Goal: Task Accomplishment & Management: Manage account settings

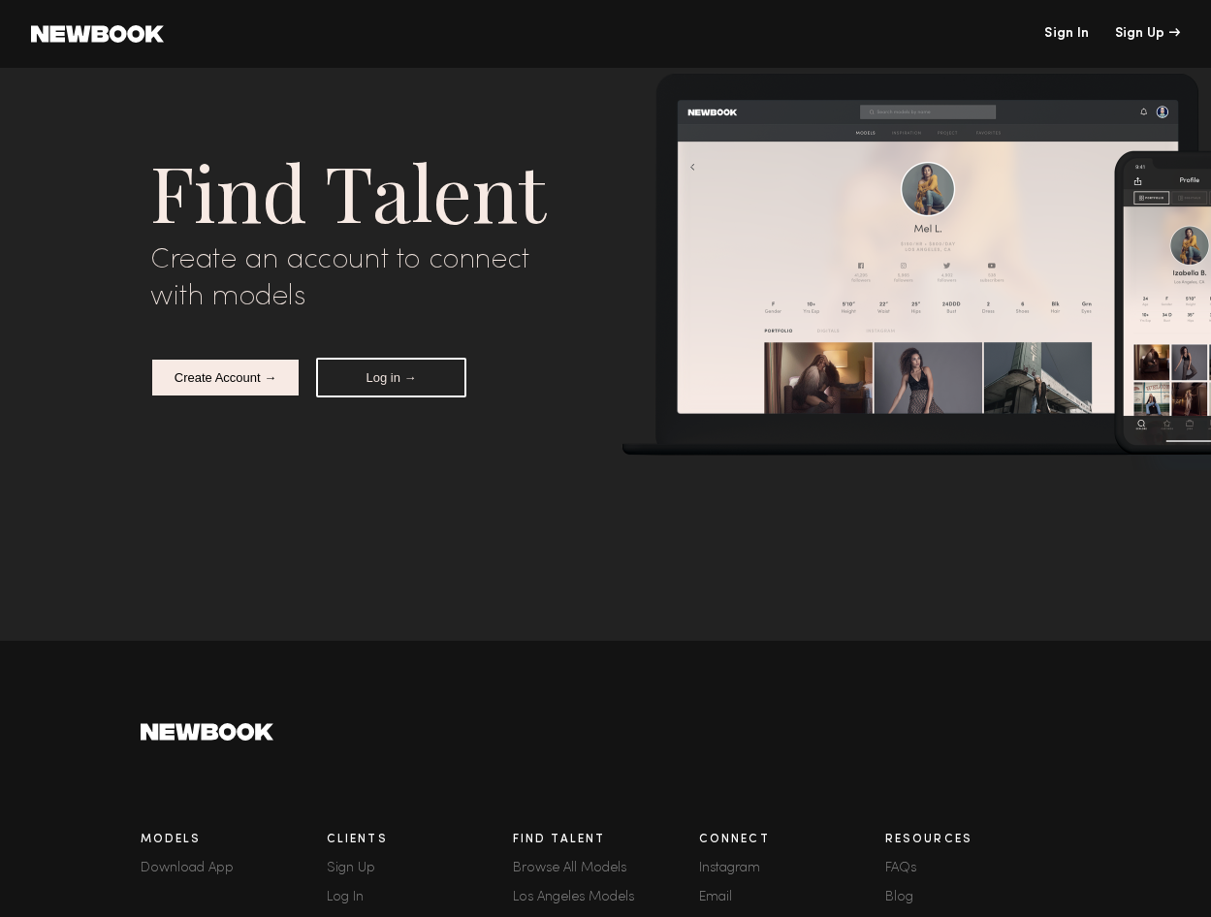
scroll to position [6367, 0]
click at [1062, 36] on link "Sign In" at bounding box center [1066, 34] width 45 height 14
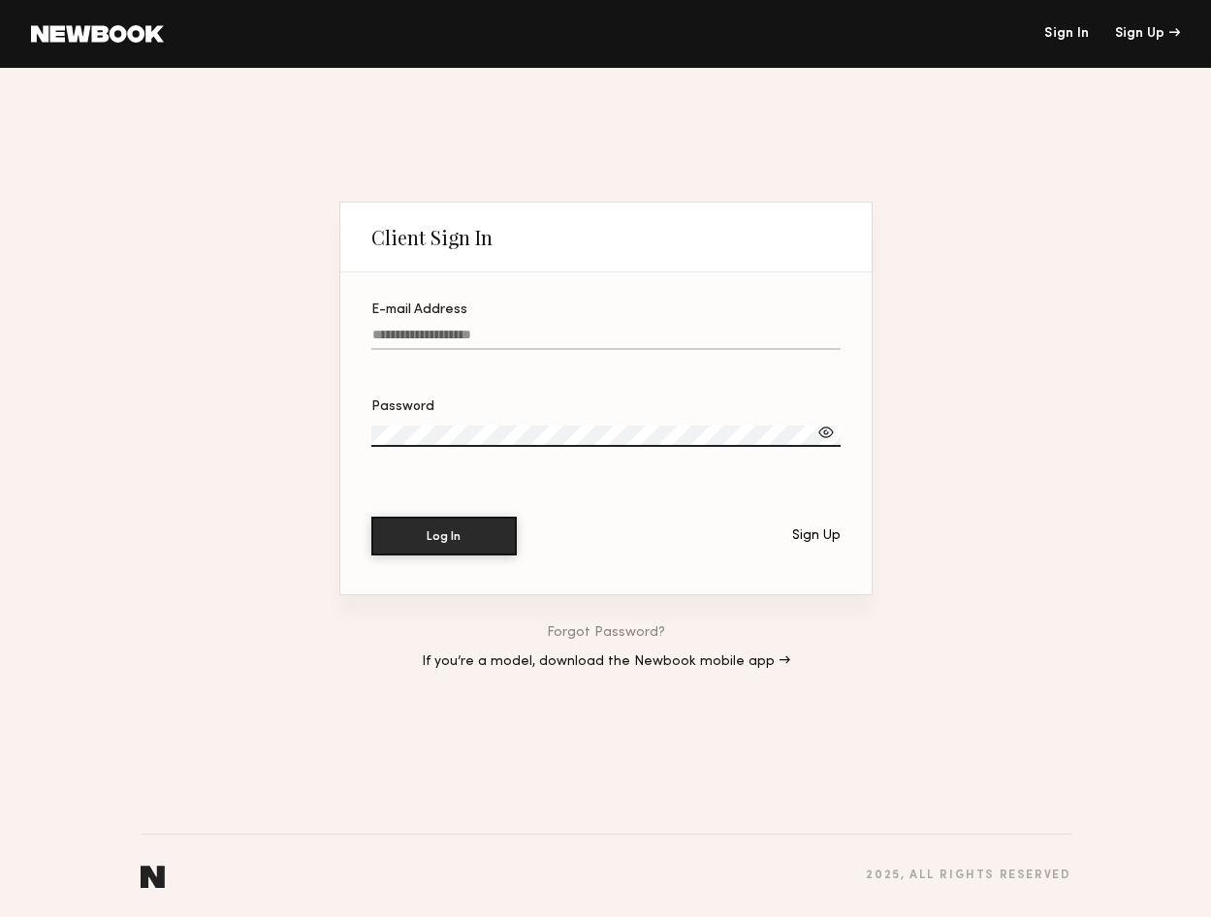
click at [638, 331] on input "E-mail Address" at bounding box center [605, 339] width 469 height 22
type input "**********"
click at [419, 533] on button "Log In" at bounding box center [443, 535] width 145 height 39
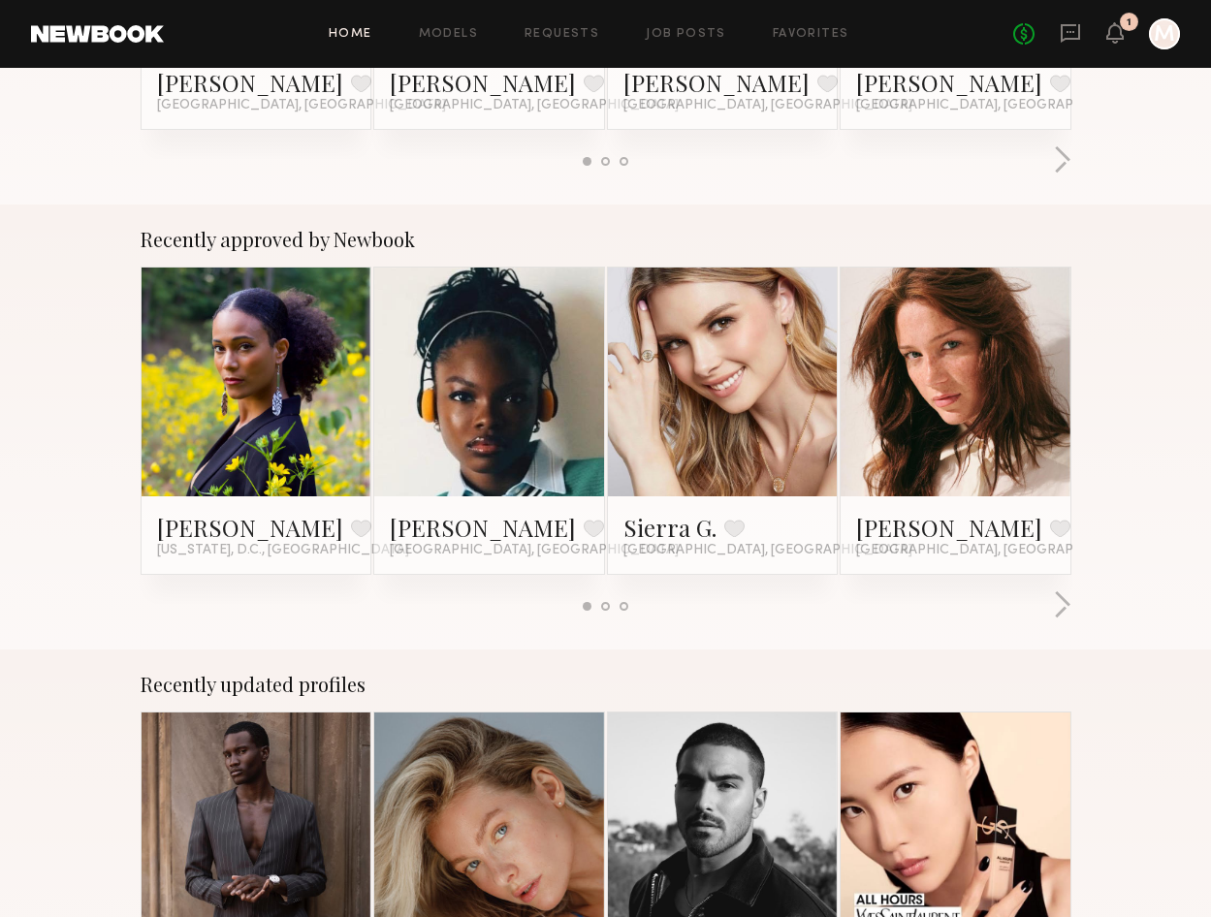
scroll to position [623, 0]
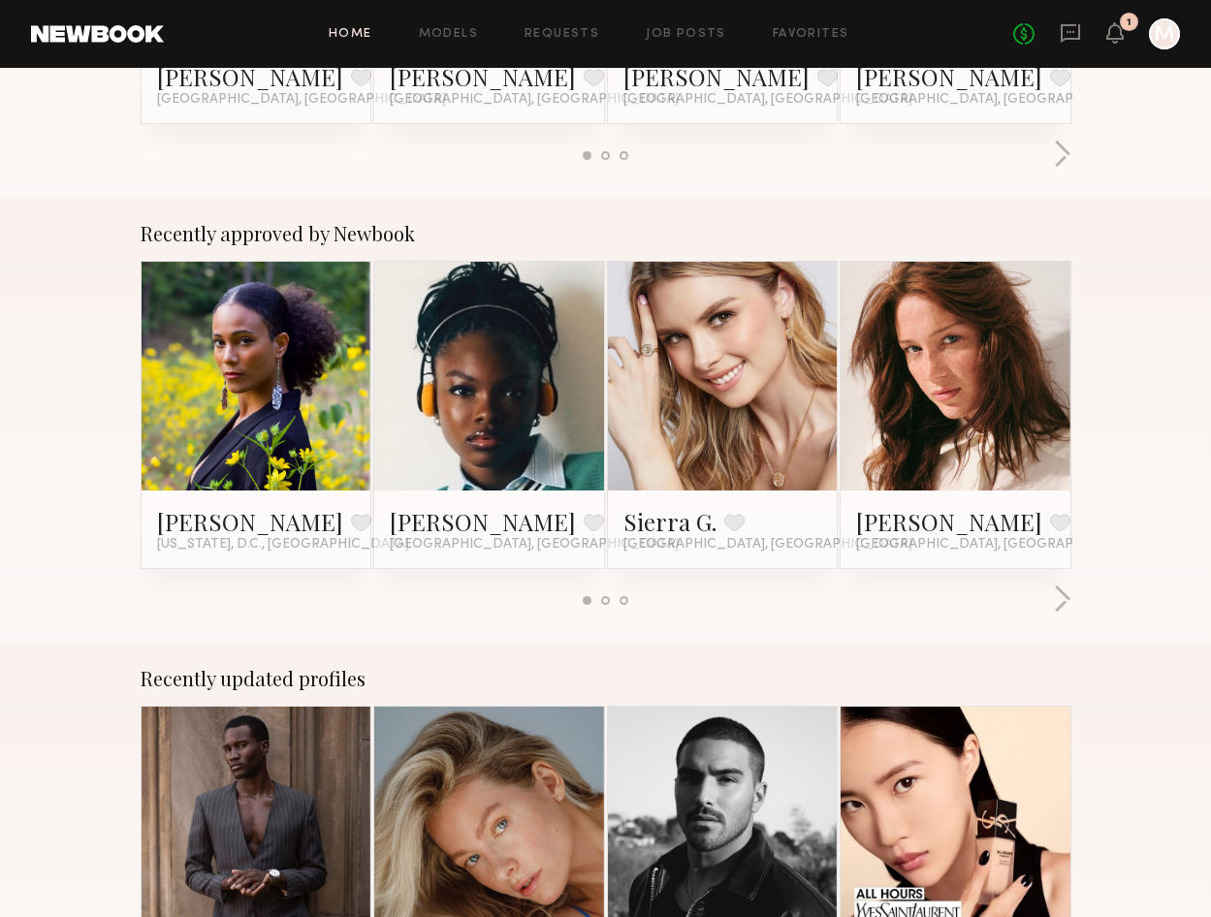
click at [604, 601] on div at bounding box center [605, 600] width 9 height 9
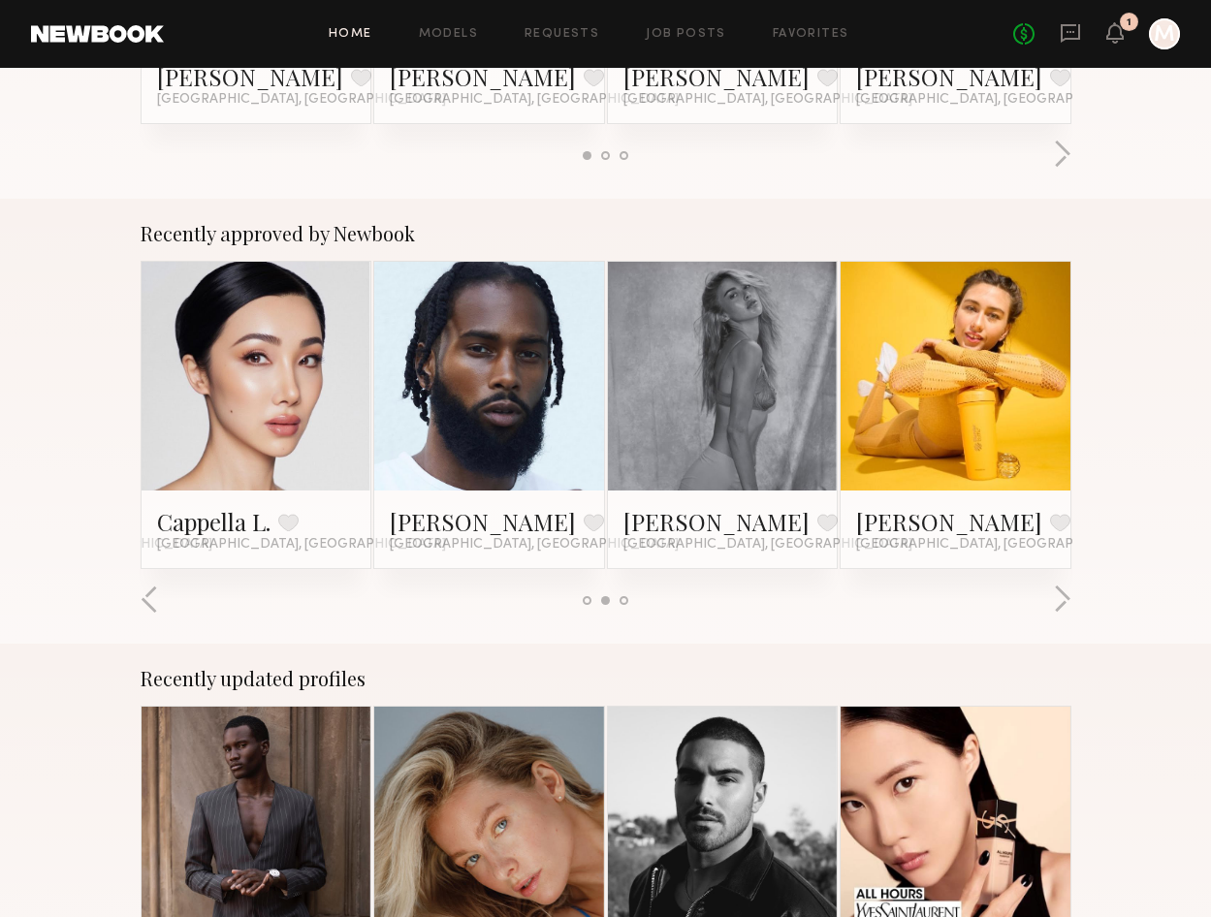
click at [624, 600] on div at bounding box center [623, 600] width 9 height 9
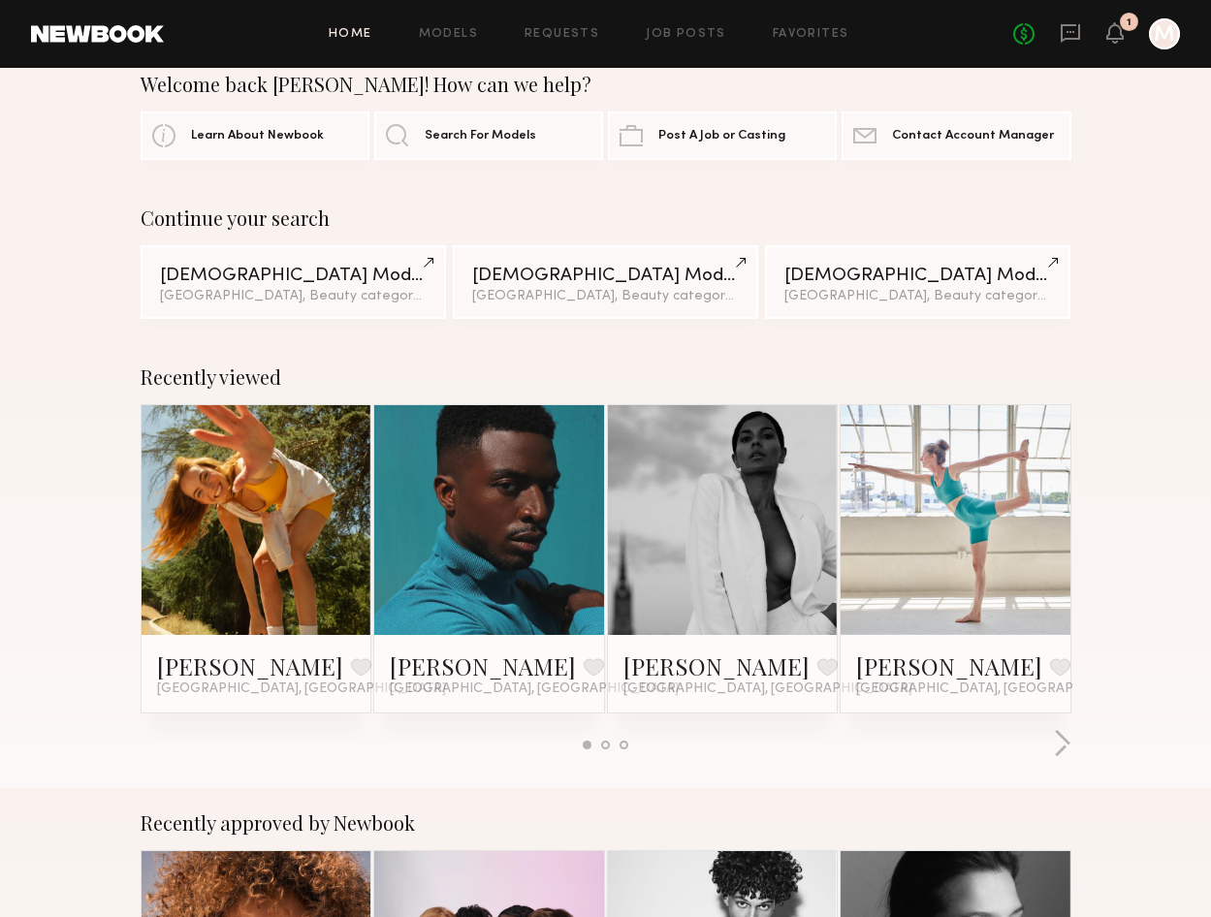
scroll to position [0, 0]
